Goal: Task Accomplishment & Management: Manage account settings

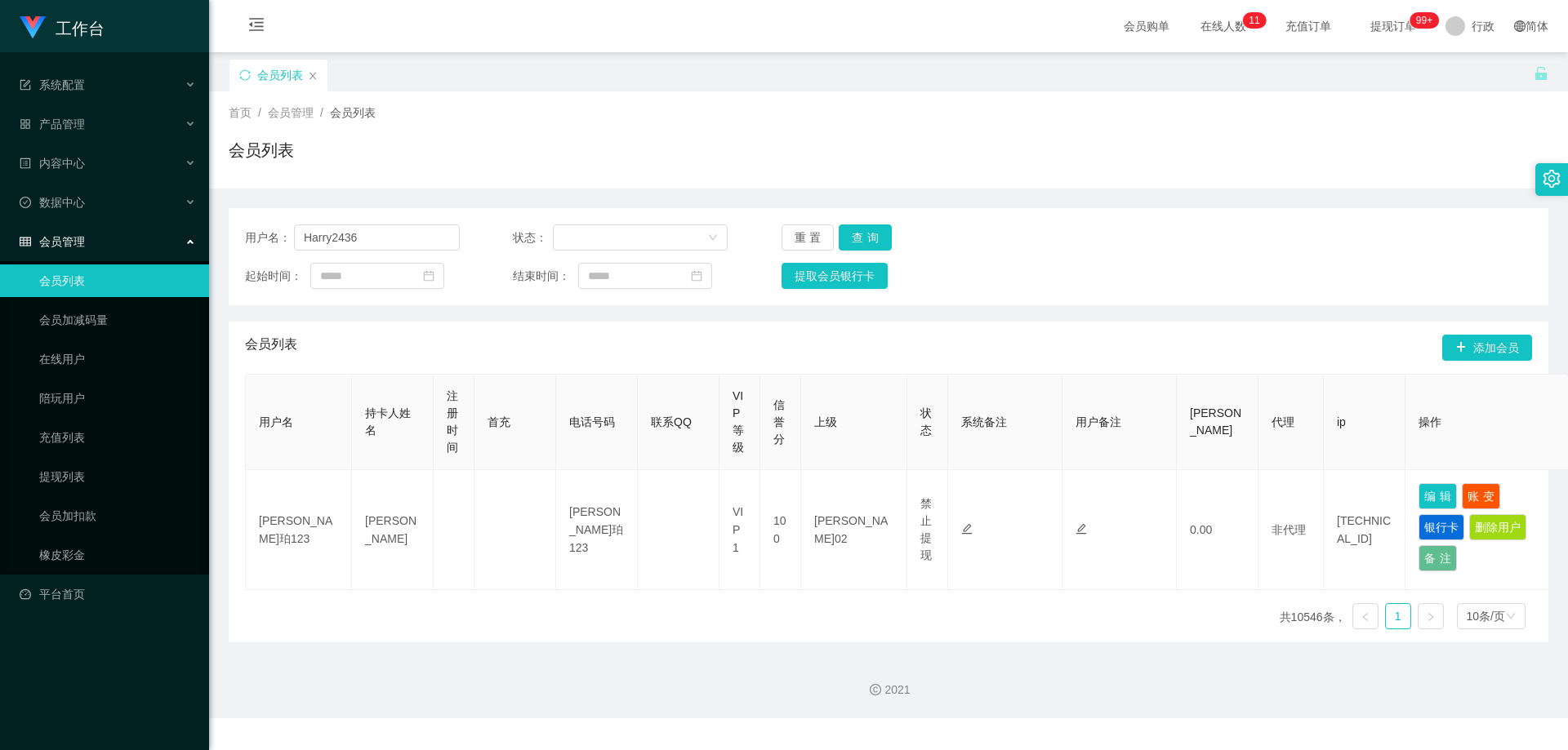
click at [114, 217] on section "工作台 系统配置 产品管理 内容中心 数据中心 会员管理 会员列表 会员加减码量 在线用户 陪玩用户 充值列表 提现列表 会员加扣款 橡皮彩金 平台首页 保存…" at bounding box center [784, 358] width 1568 height 718
type input "252935799"
click at [869, 230] on button "查询" at bounding box center [865, 237] width 53 height 26
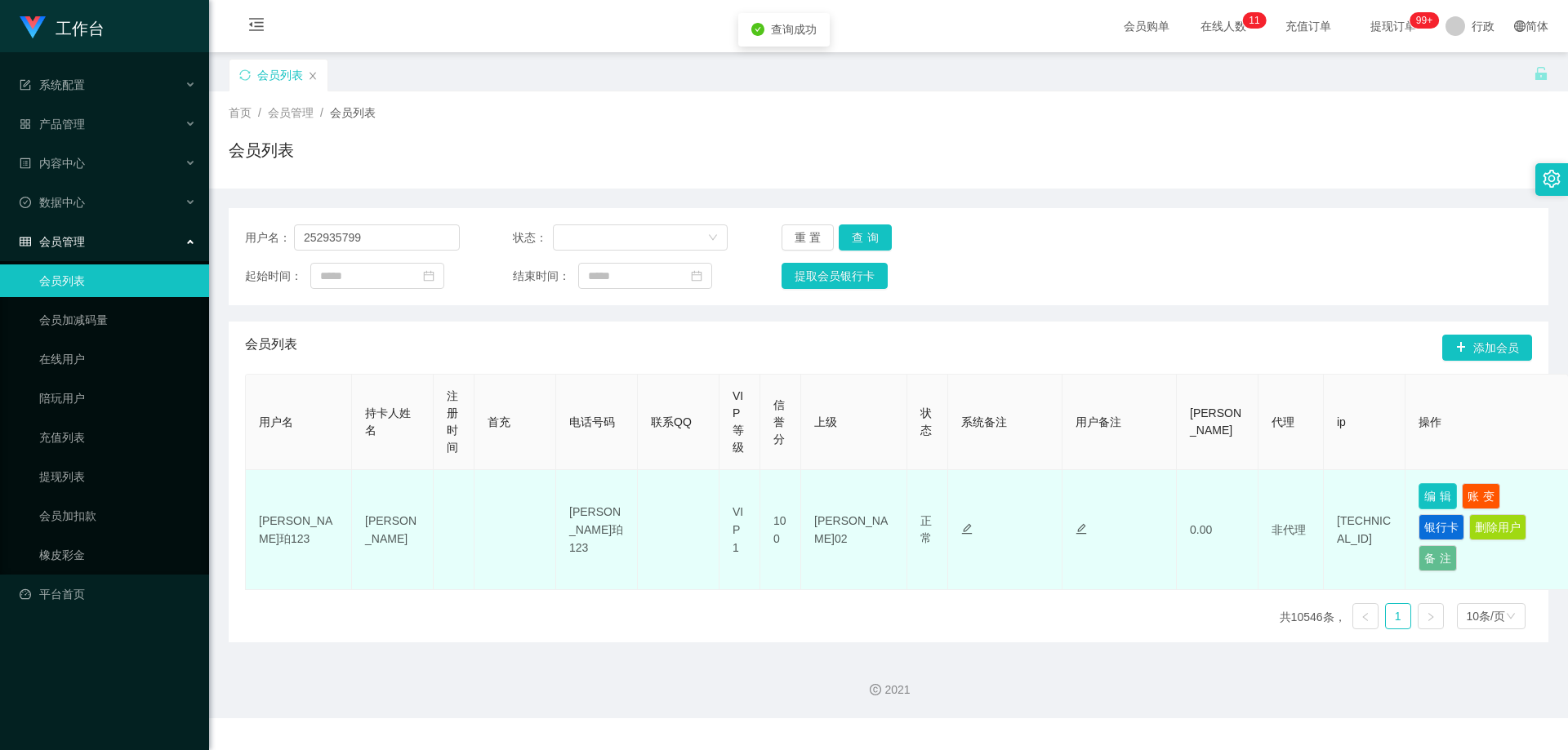
click at [1433, 491] on button "编辑" at bounding box center [1437, 496] width 38 height 26
type input "252935799"
type input "[PERSON_NAME]"
type input "100"
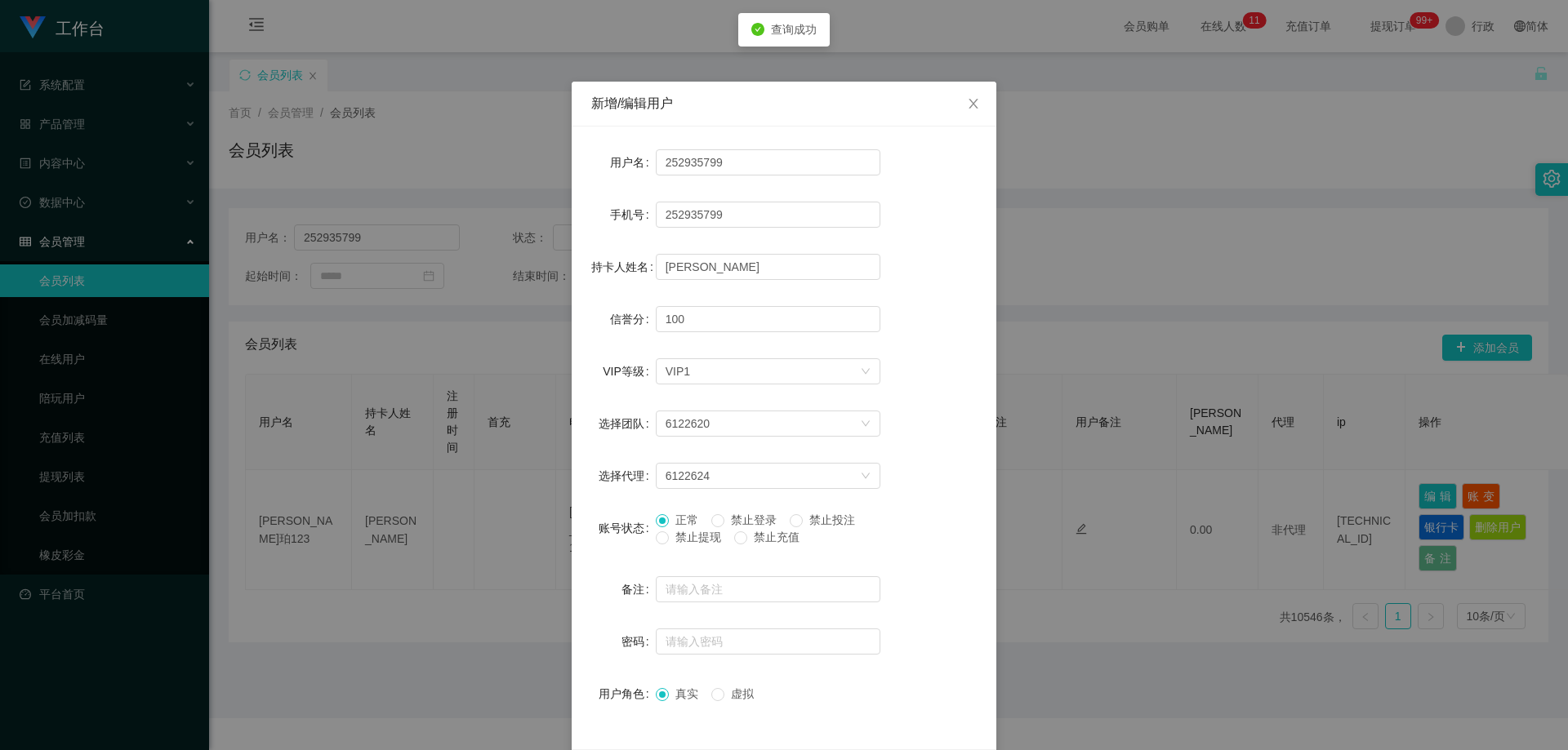
click at [685, 543] on font "禁止提现" at bounding box center [698, 536] width 46 height 13
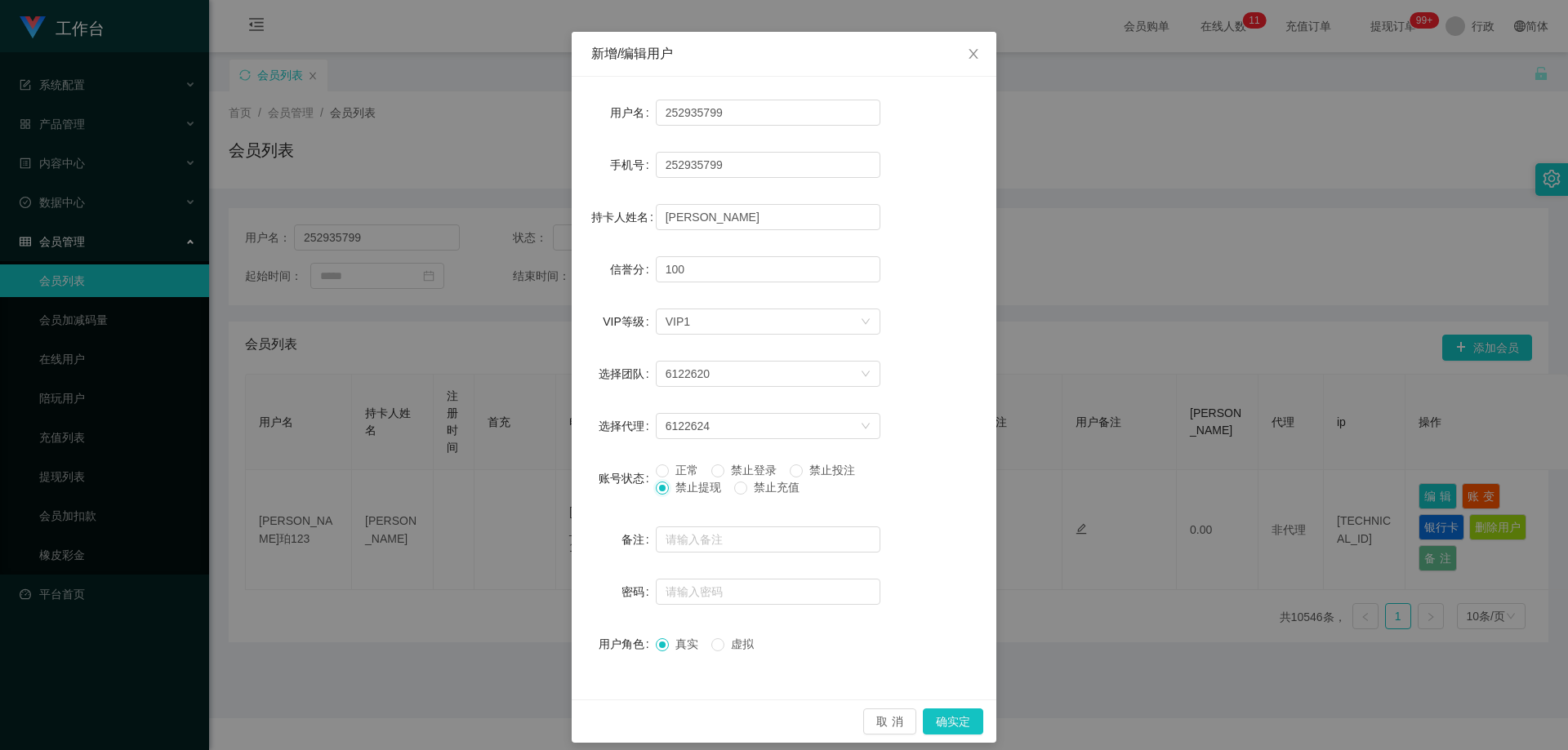
scroll to position [62, 0]
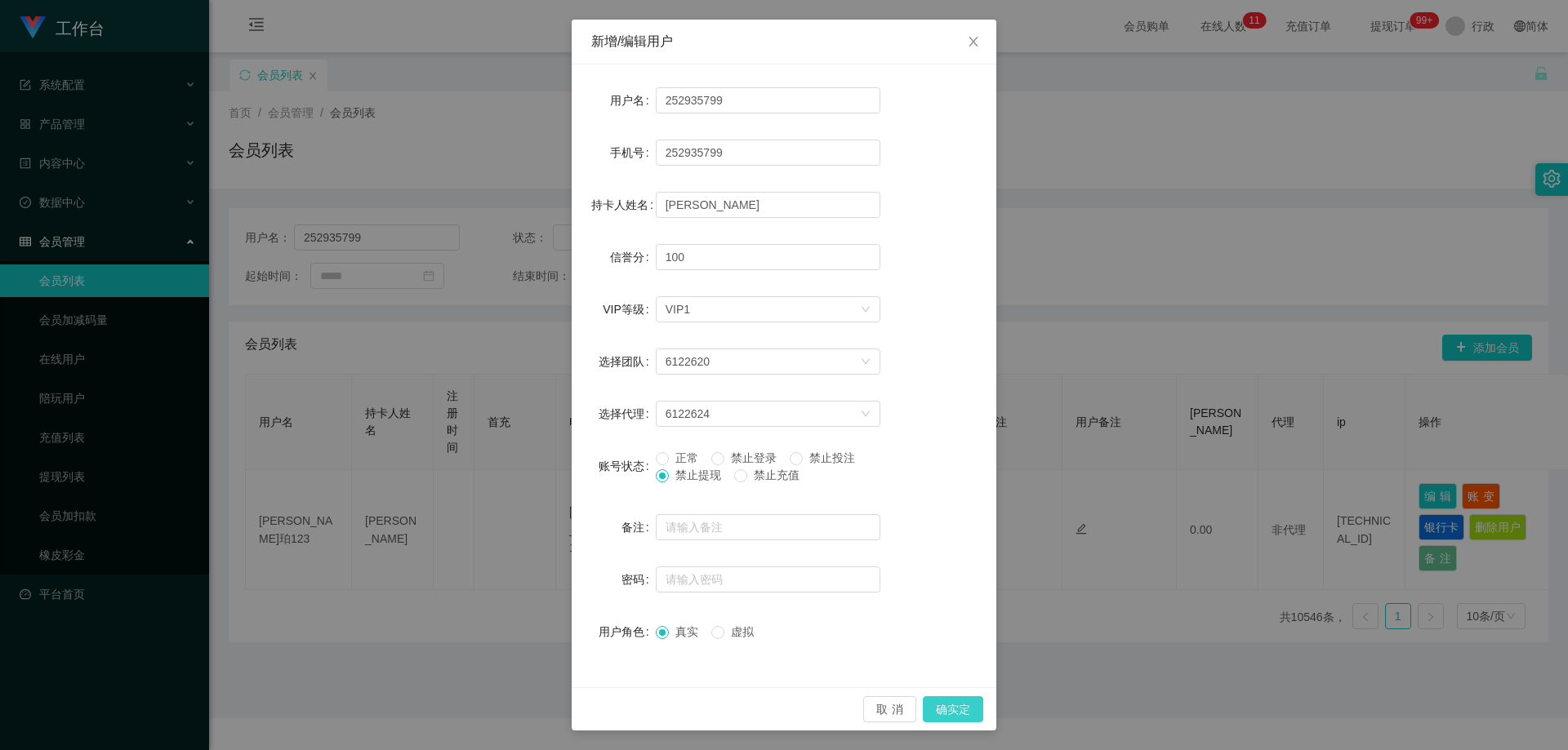
click at [968, 704] on button "确实定" at bounding box center [953, 709] width 61 height 26
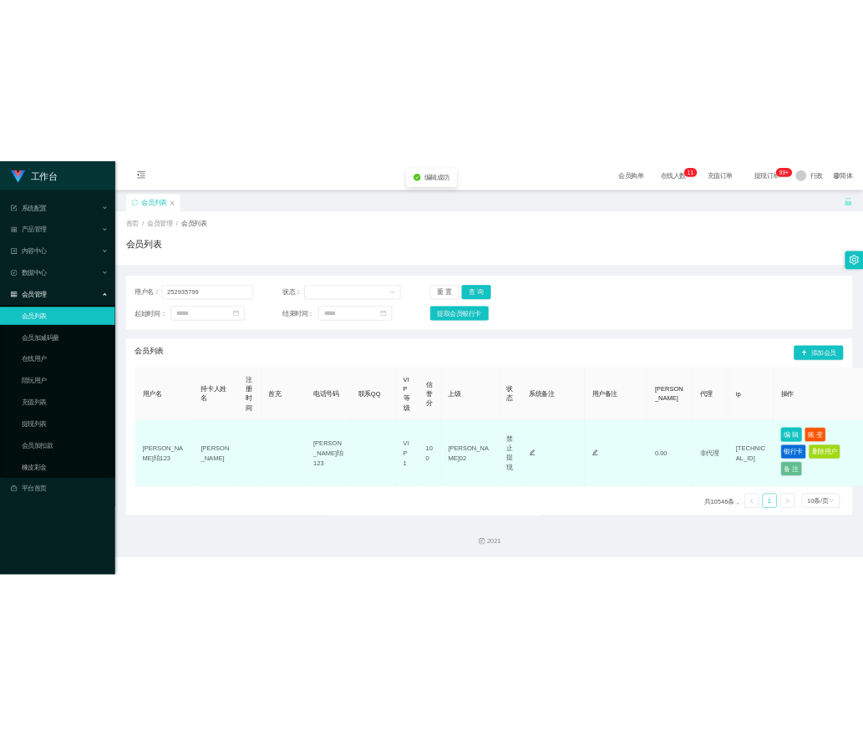
scroll to position [0, 0]
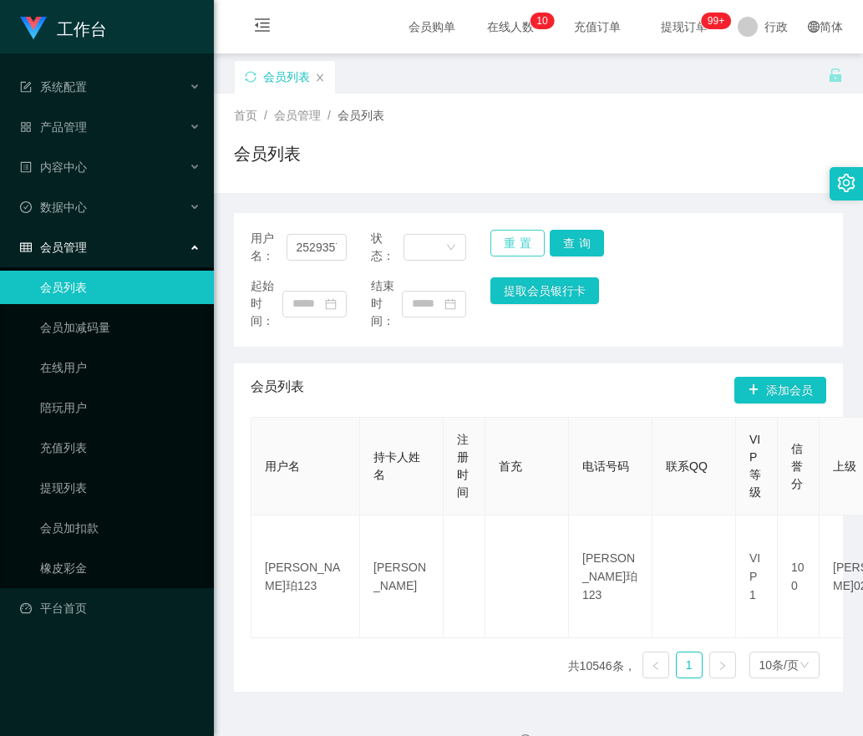
drag, startPoint x: 495, startPoint y: 245, endPoint x: 364, endPoint y: 245, distance: 131.2
click at [491, 245] on button "重置" at bounding box center [518, 243] width 54 height 27
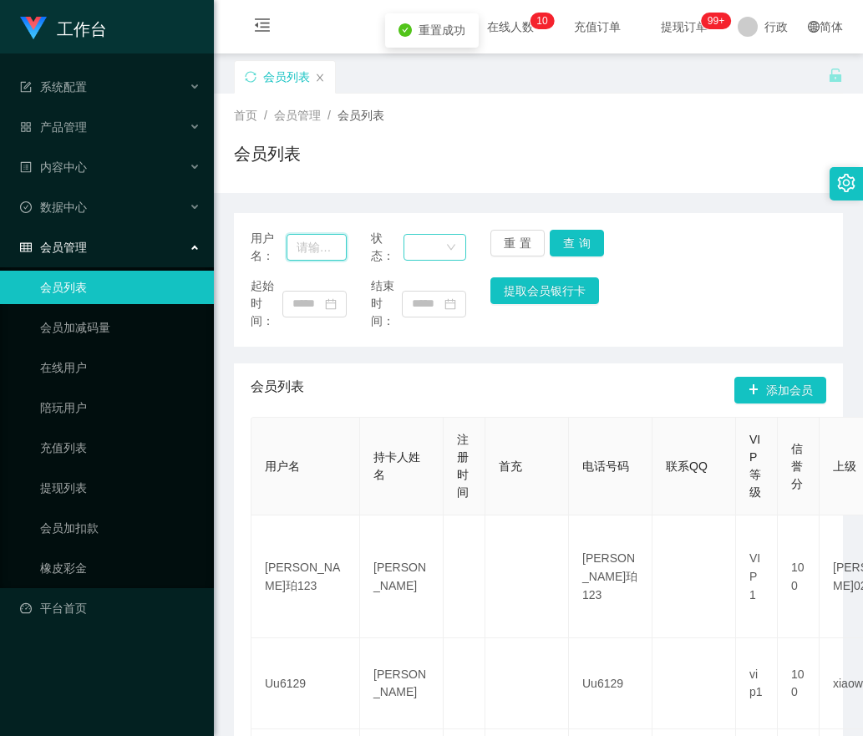
drag, startPoint x: 323, startPoint y: 245, endPoint x: 463, endPoint y: 248, distance: 139.6
click at [327, 245] on input "text" at bounding box center [317, 247] width 60 height 27
paste input "shanghi"
type input "shanghi"
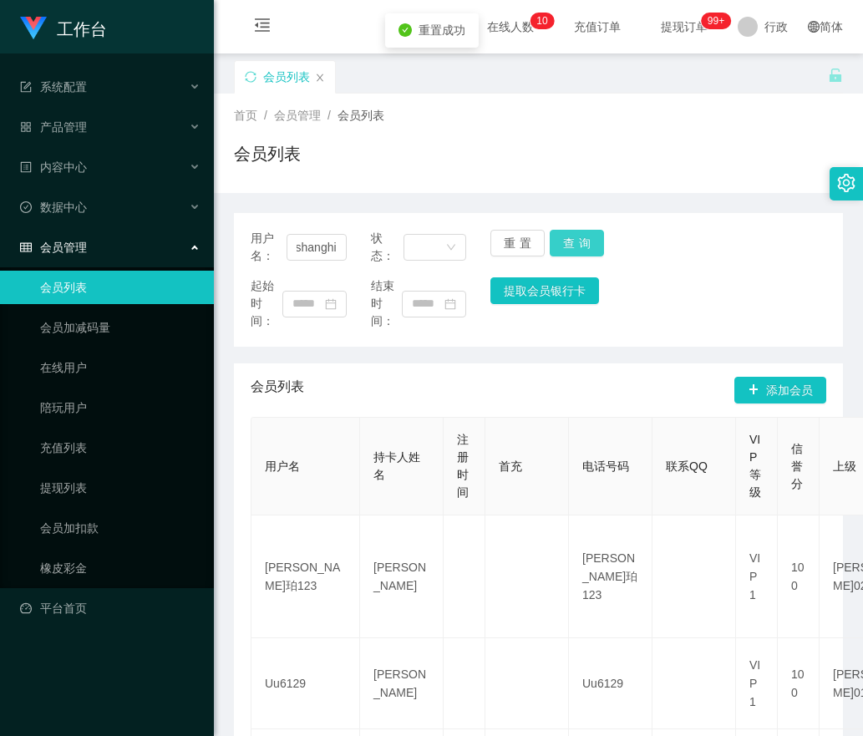
drag, startPoint x: 559, startPoint y: 251, endPoint x: 623, endPoint y: 215, distance: 73.0
click at [559, 251] on button "查询" at bounding box center [577, 243] width 54 height 27
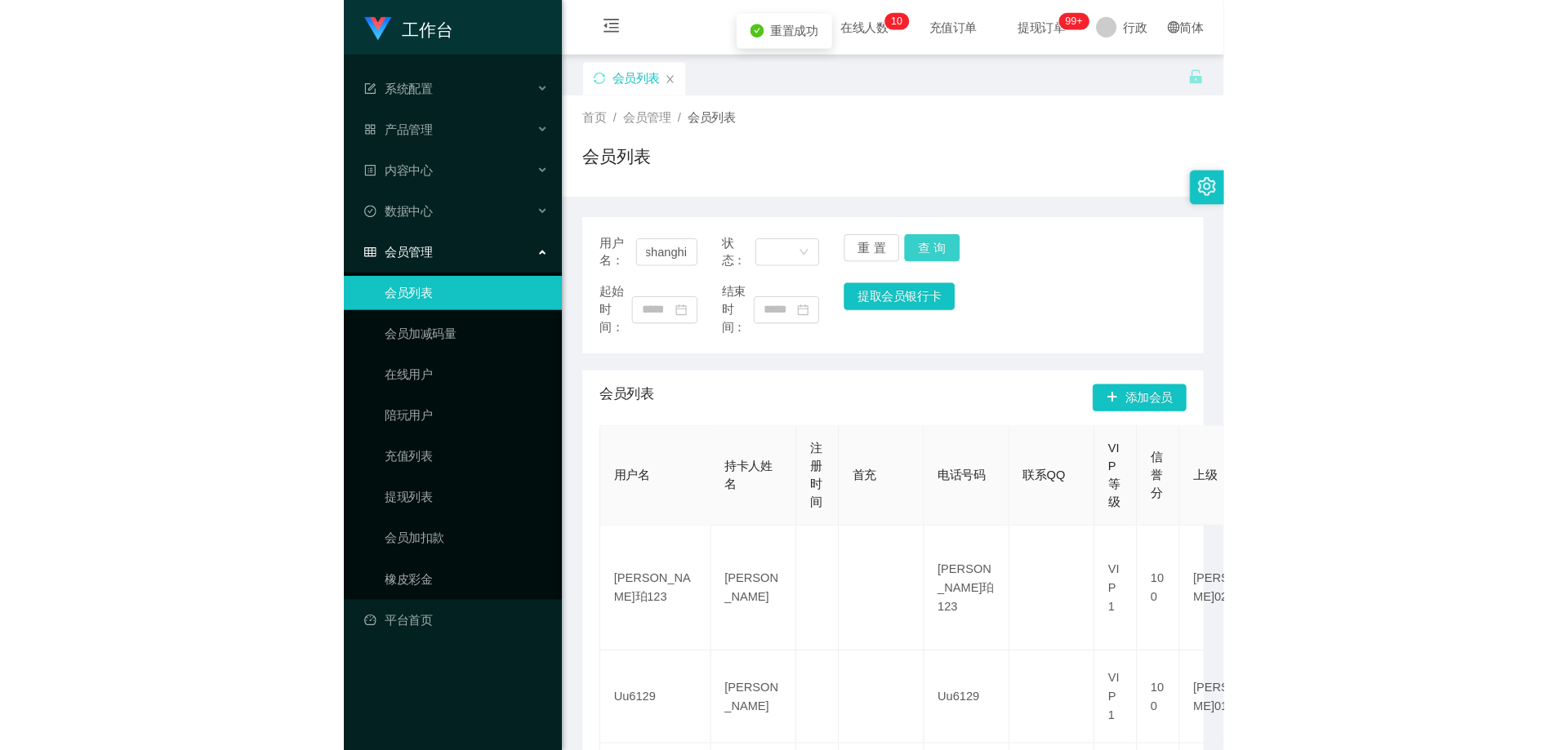
scroll to position [0, 0]
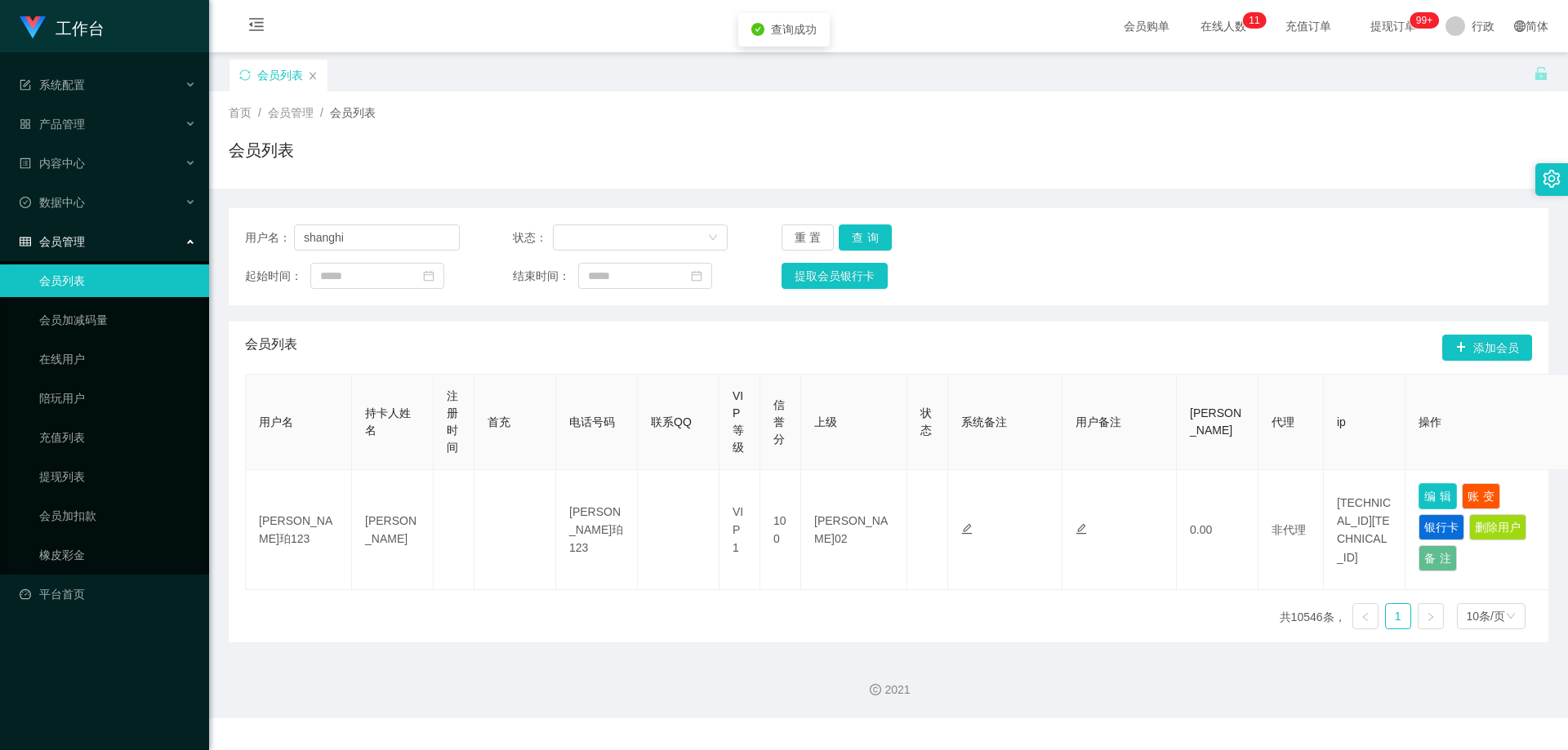
drag, startPoint x: 1426, startPoint y: 493, endPoint x: 1419, endPoint y: 494, distance: 7.1
click at [1426, 493] on button "编辑" at bounding box center [1437, 496] width 38 height 26
type input "shanghi"
type input "ke e [PERSON_NAME]"
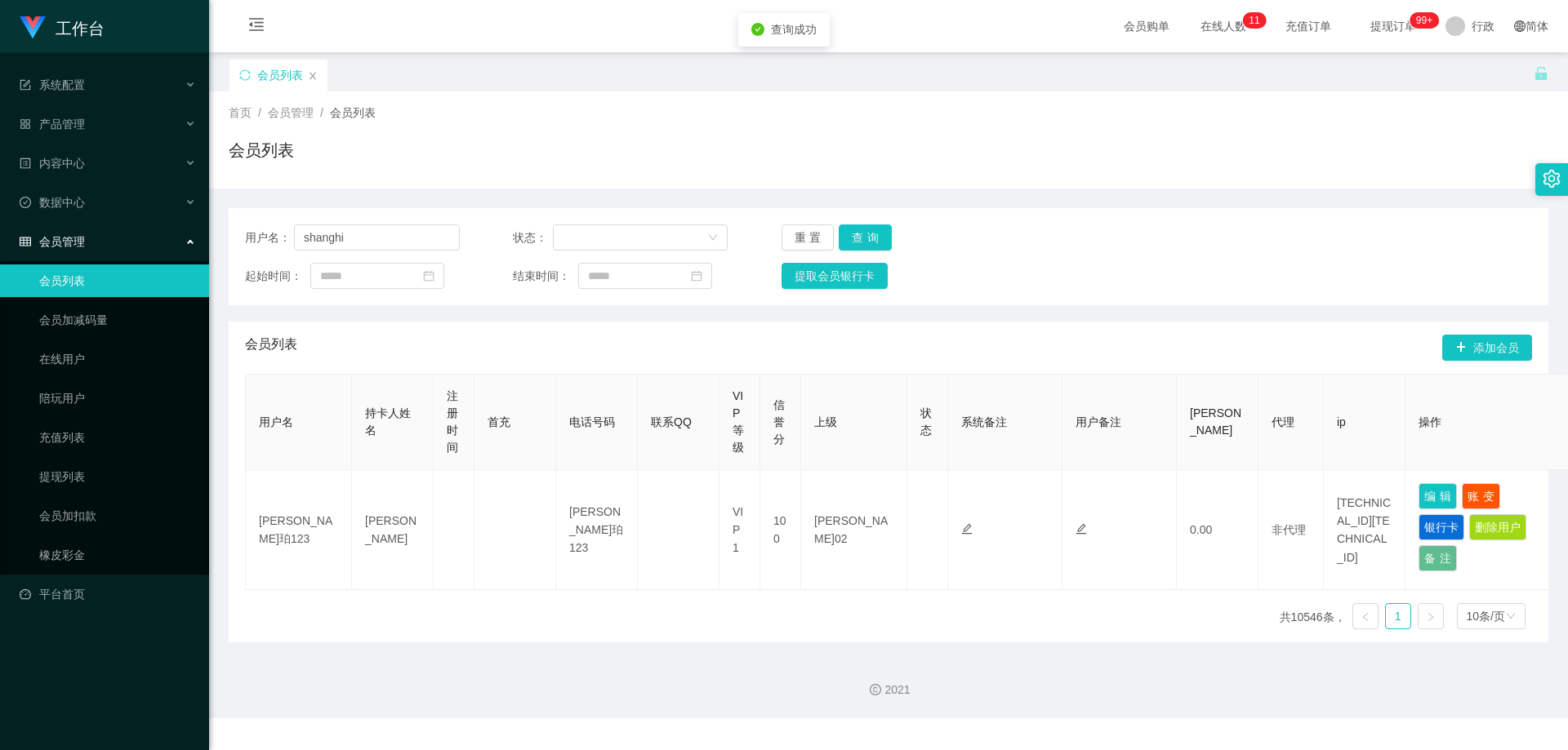
type input "80"
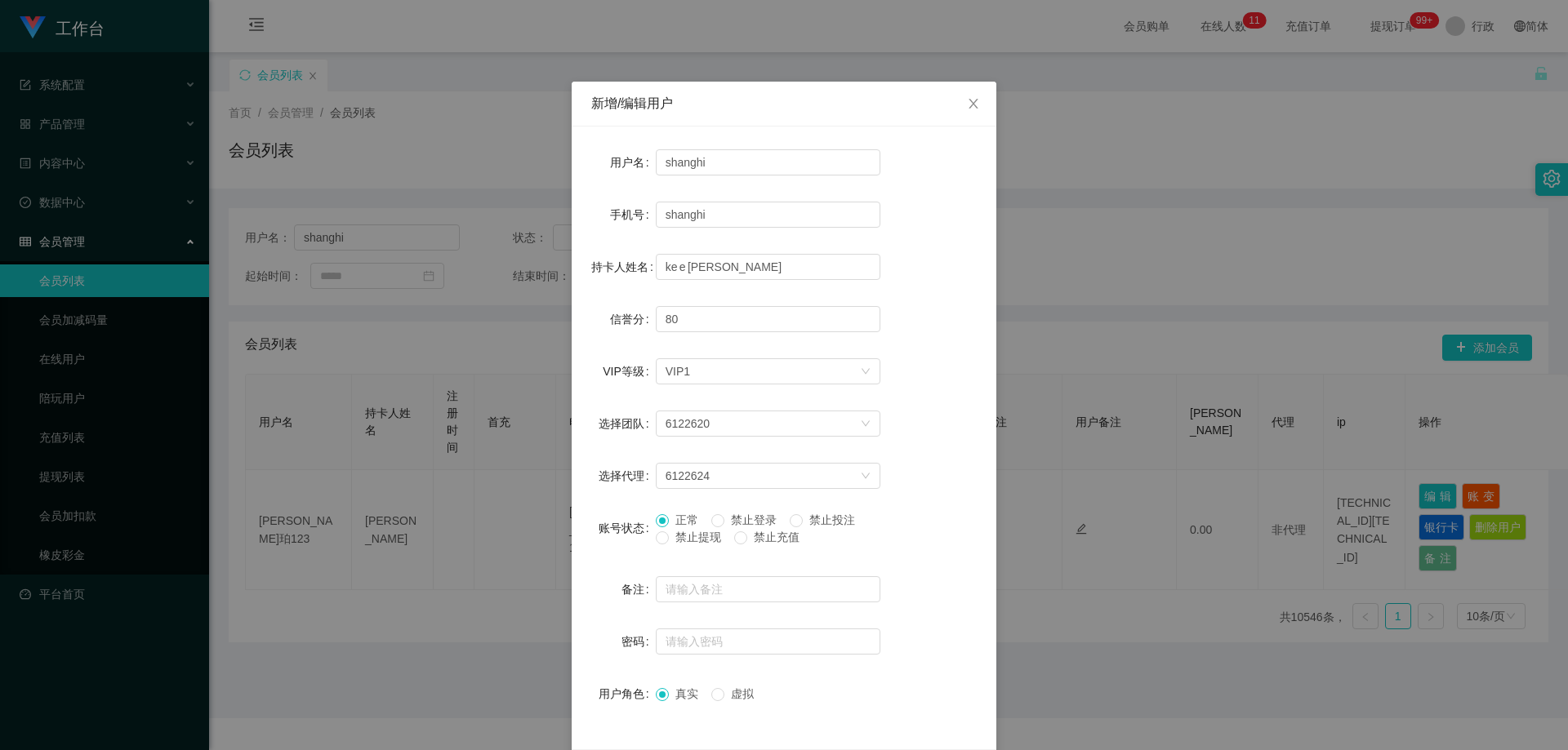
click at [668, 540] on span "禁止提现" at bounding box center [698, 536] width 59 height 13
drag, startPoint x: 823, startPoint y: 525, endPoint x: 870, endPoint y: 558, distance: 57.4
click at [823, 524] on font "禁止投注" at bounding box center [831, 520] width 46 height 13
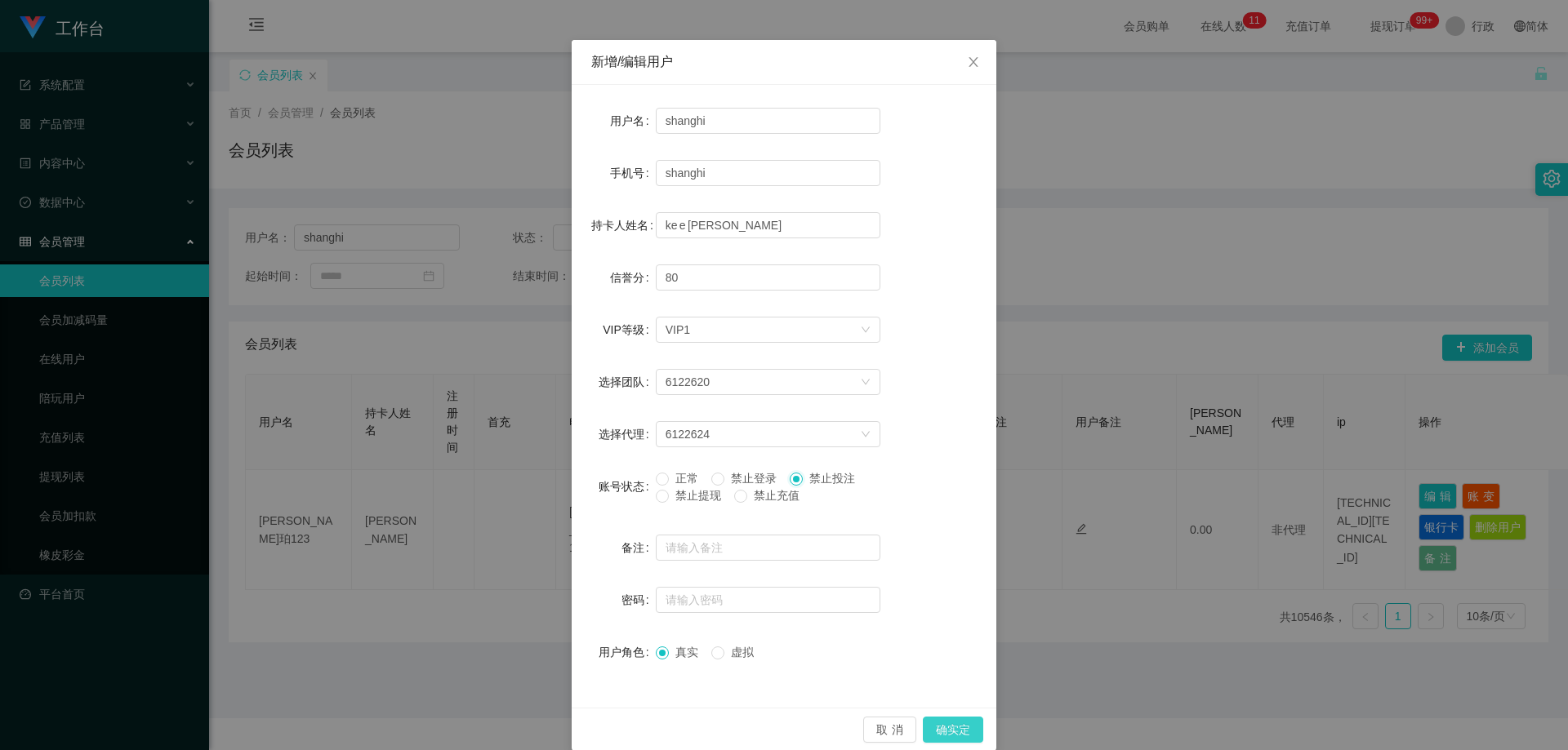
scroll to position [62, 0]
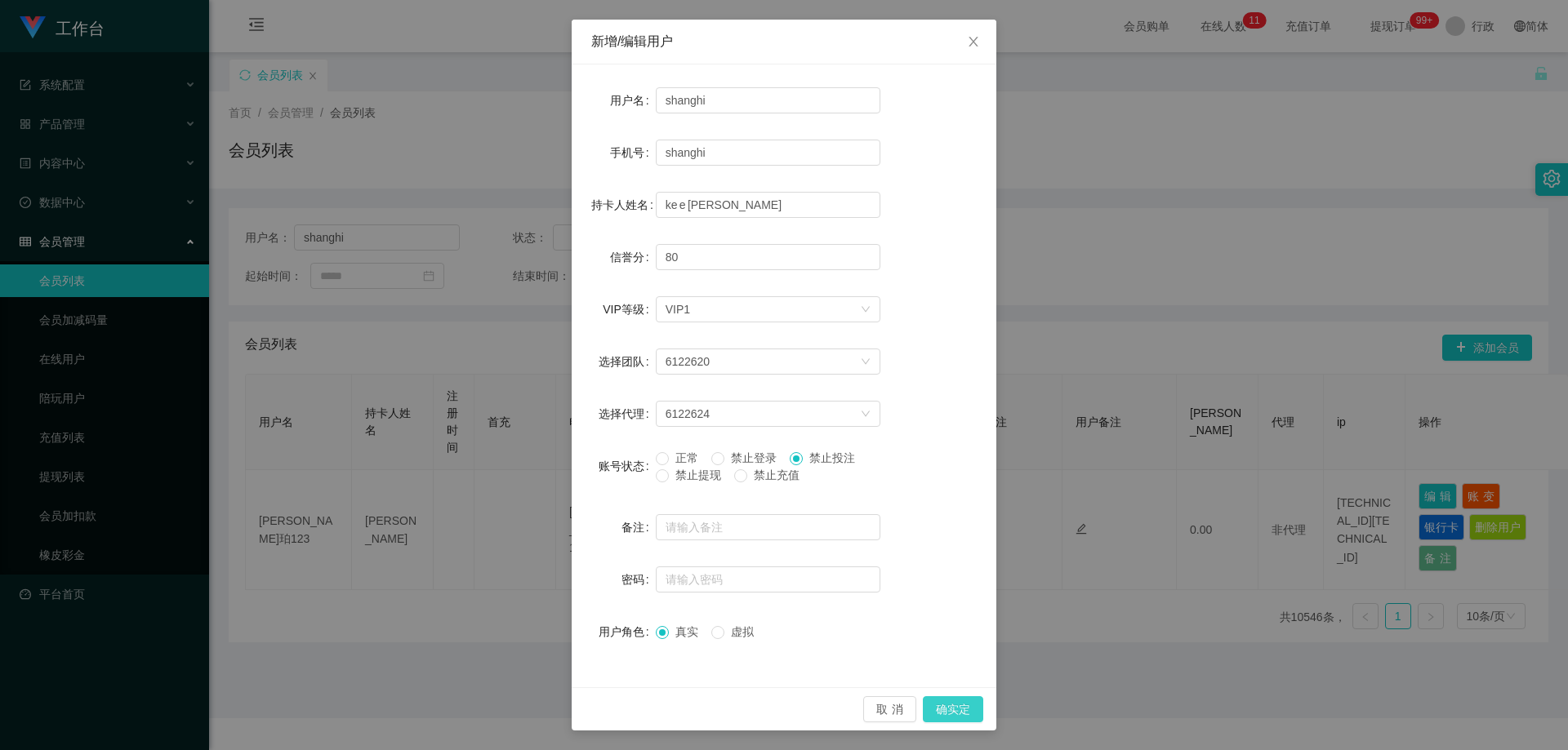
drag, startPoint x: 949, startPoint y: 712, endPoint x: 966, endPoint y: 711, distance: 17.0
click at [949, 711] on button "确实定" at bounding box center [953, 709] width 61 height 26
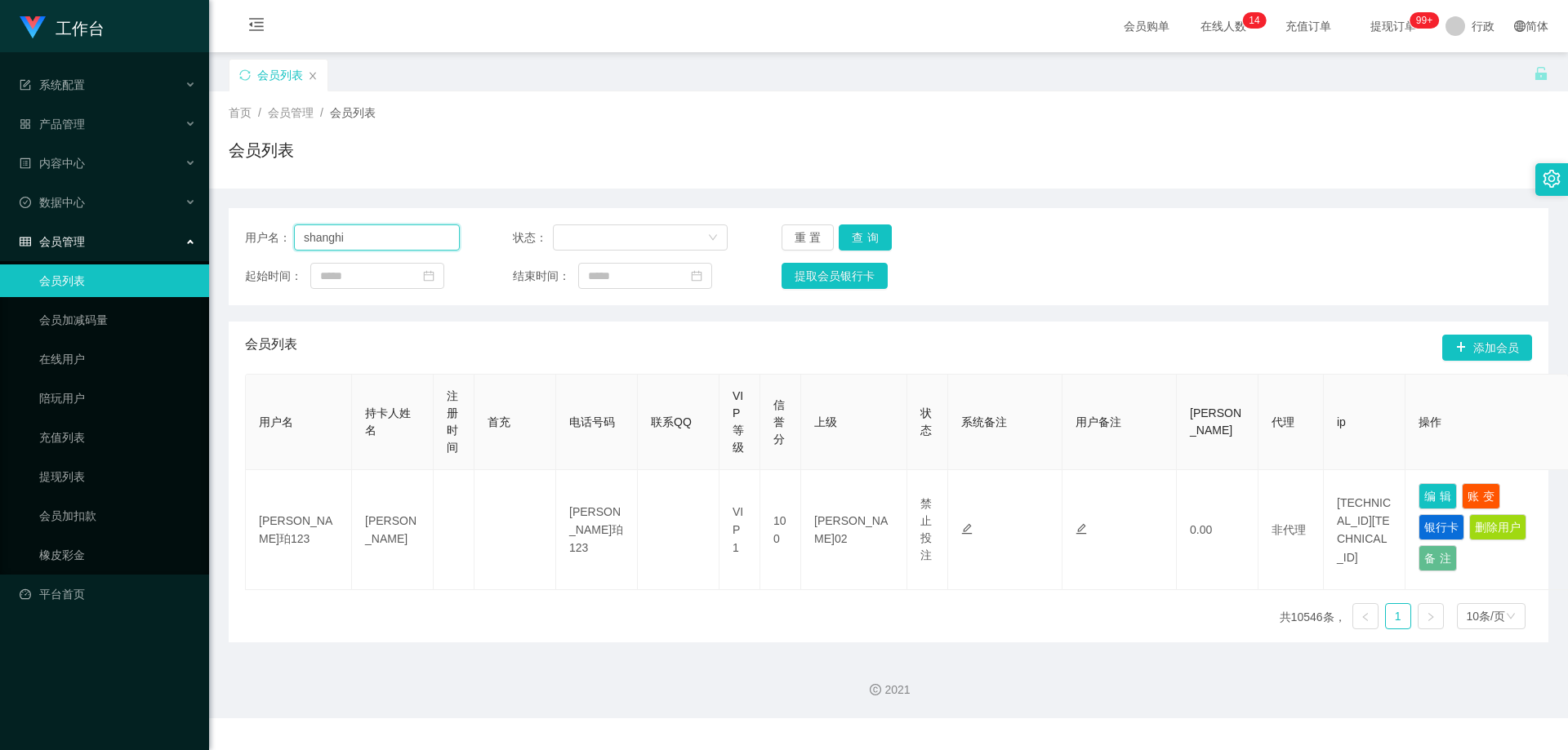
drag, startPoint x: 285, startPoint y: 236, endPoint x: 249, endPoint y: 256, distance: 41.2
click at [194, 241] on section "工作台 系统配置 产品管理 内容中心 数据中心 会员管理 会员列表 会员加减码量 在线用户 陪玩用户 充值列表 提现列表 会员加扣款 橡皮彩金 平台首页 保存…" at bounding box center [784, 358] width 1568 height 718
drag, startPoint x: 853, startPoint y: 231, endPoint x: 869, endPoint y: 236, distance: 16.8
click at [853, 231] on button "查询" at bounding box center [865, 237] width 53 height 26
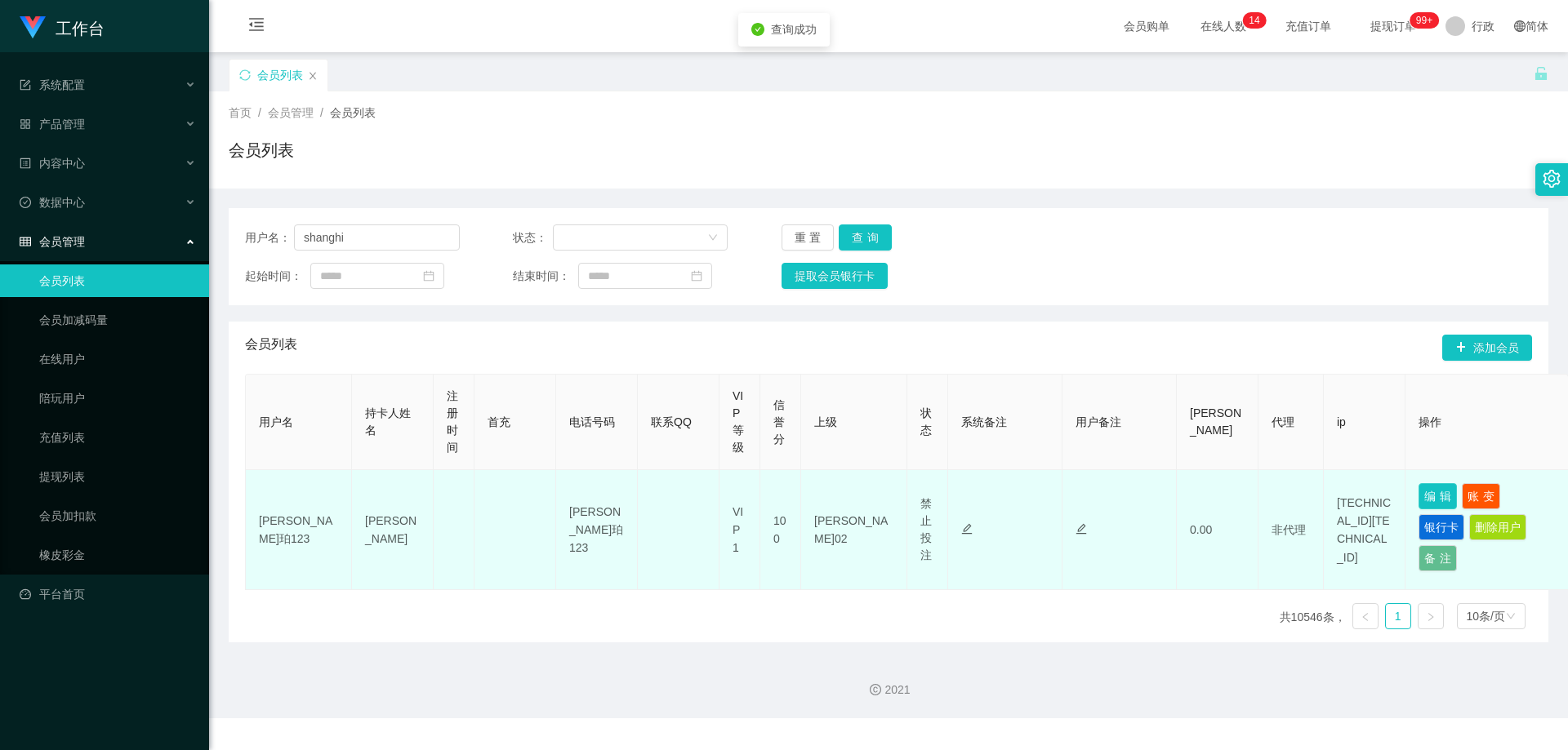
click at [1433, 491] on button "编辑" at bounding box center [1437, 496] width 38 height 26
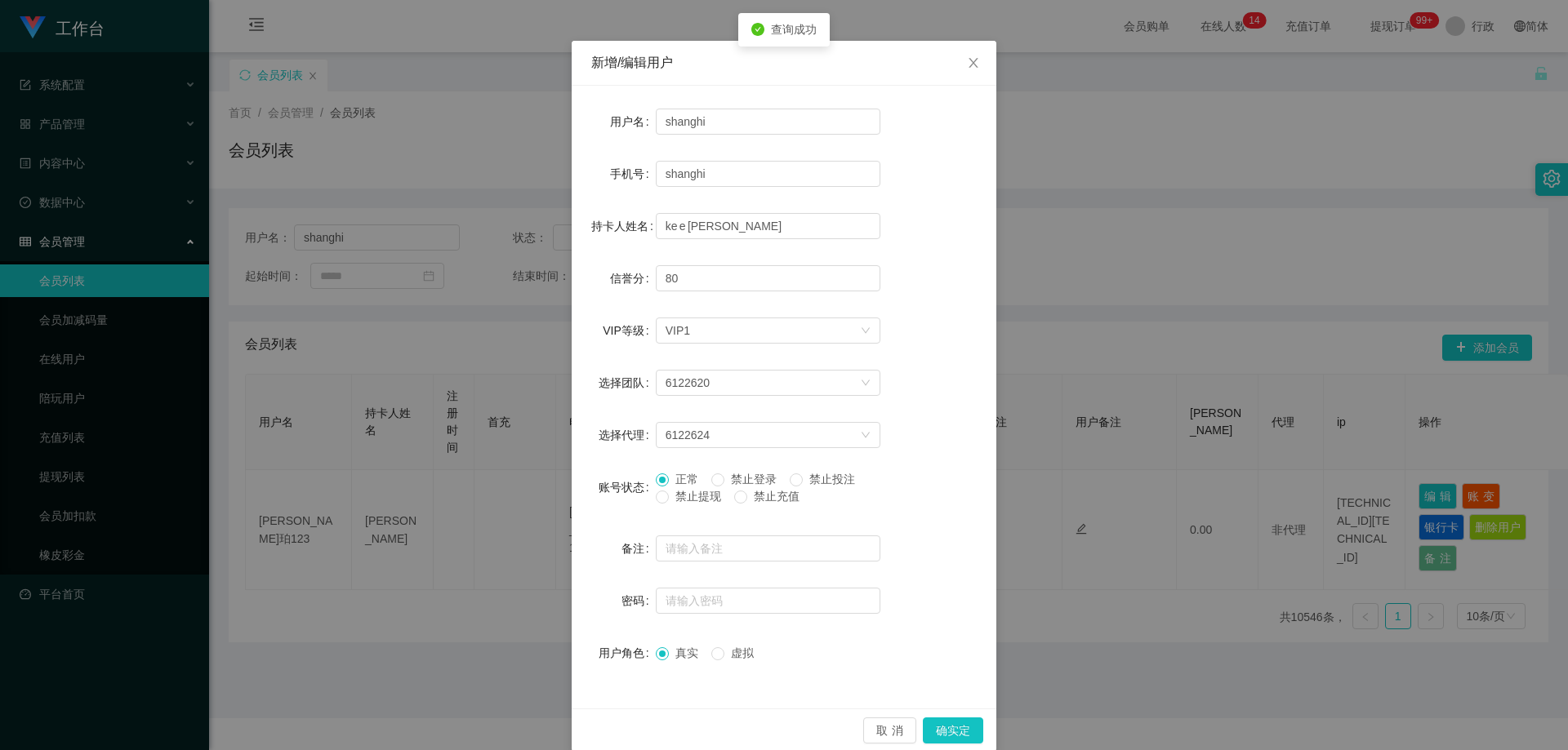
scroll to position [62, 0]
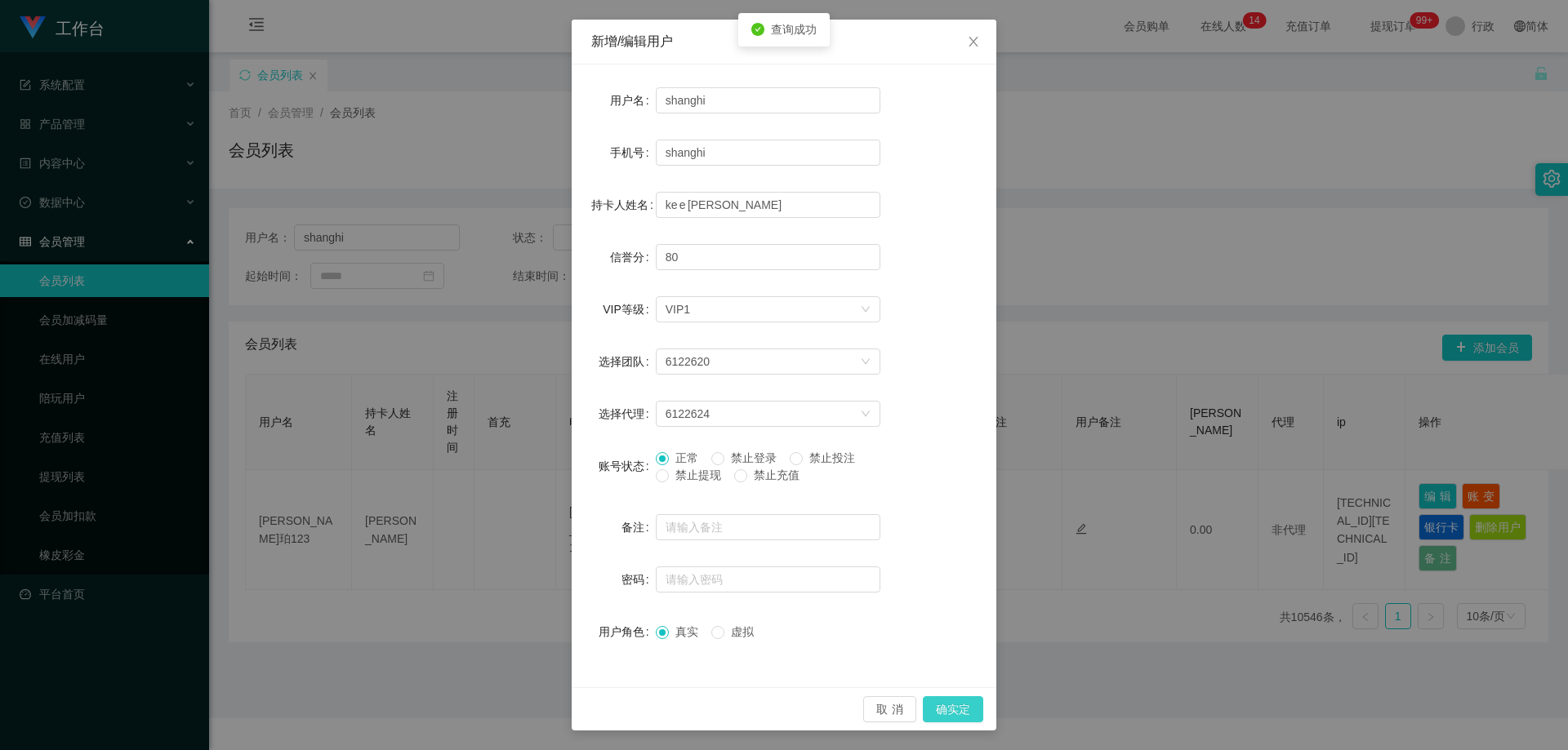
click at [937, 701] on button "确实定" at bounding box center [953, 709] width 61 height 26
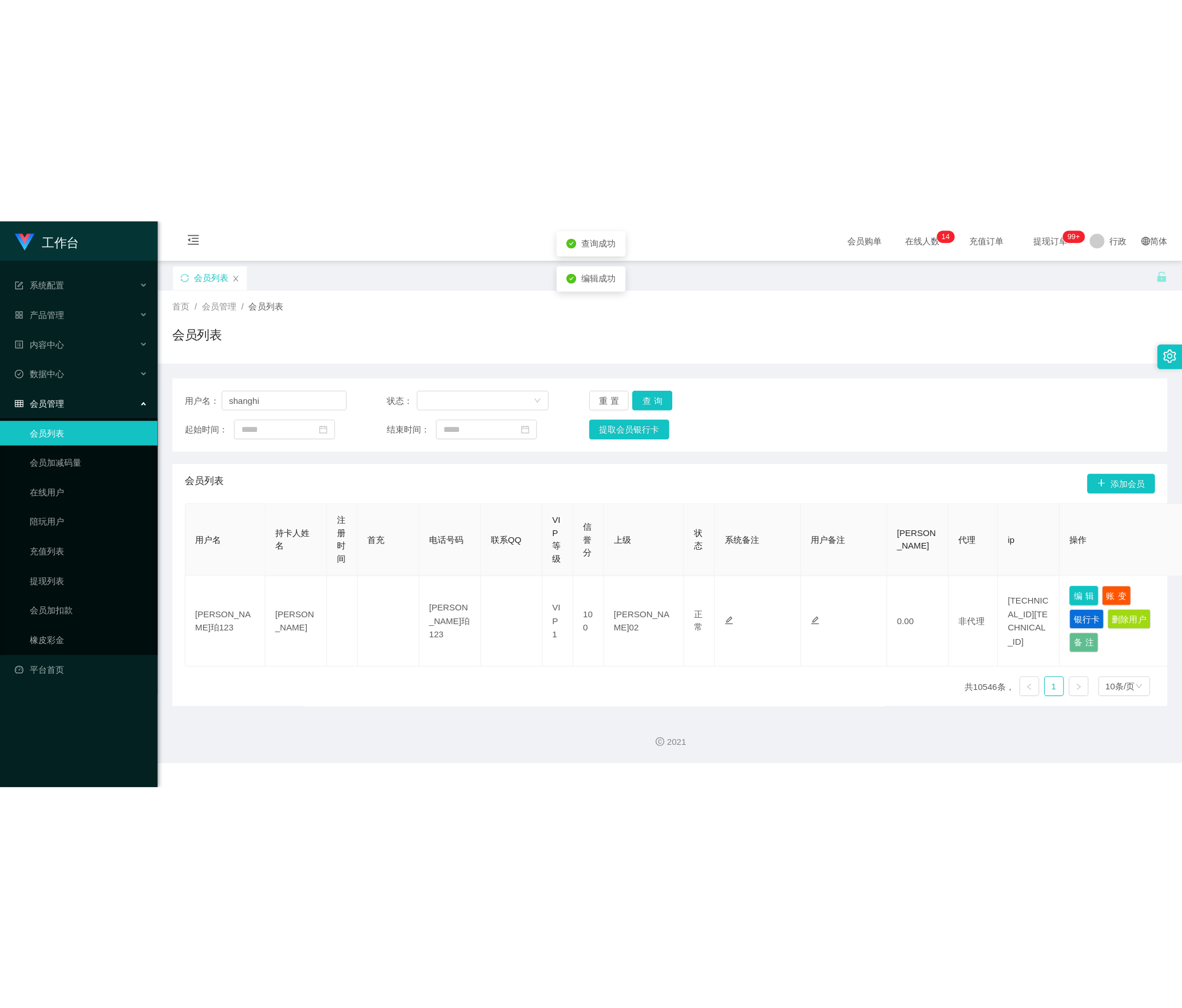
scroll to position [0, 0]
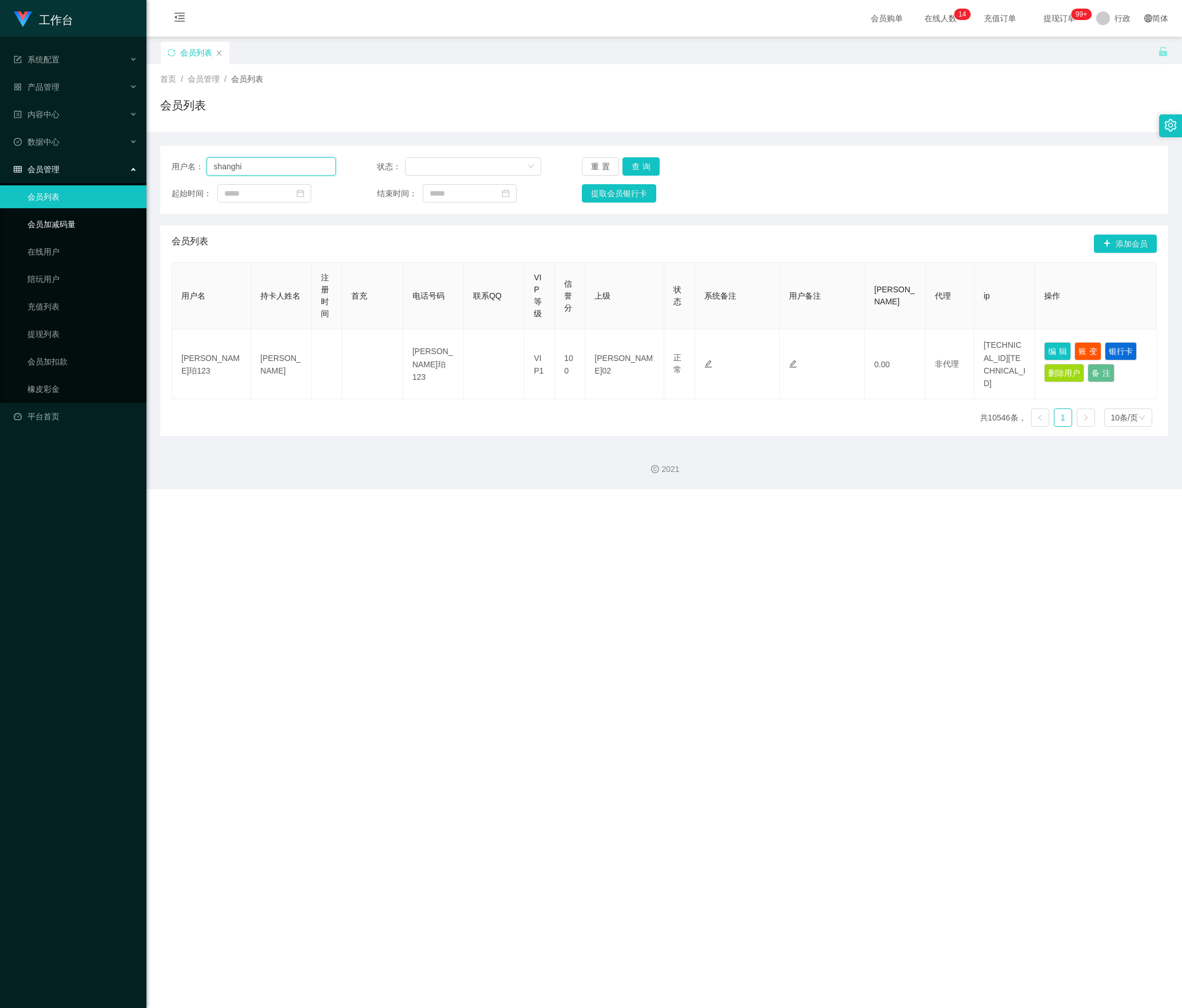
drag, startPoint x: 276, startPoint y: 170, endPoint x: 36, endPoint y: 211, distance: 243.5
click at [36, 211] on section "工作台 系统配置 产品管理 内容中心 数据中心 会员管理 会员列表 会员加减码量 在线用户 陪玩用户 充值列表 提现列表 会员加扣款 橡皮彩金 平台首页 保存…" at bounding box center [591, 244] width 1182 height 489
